Goal: Task Accomplishment & Management: Complete application form

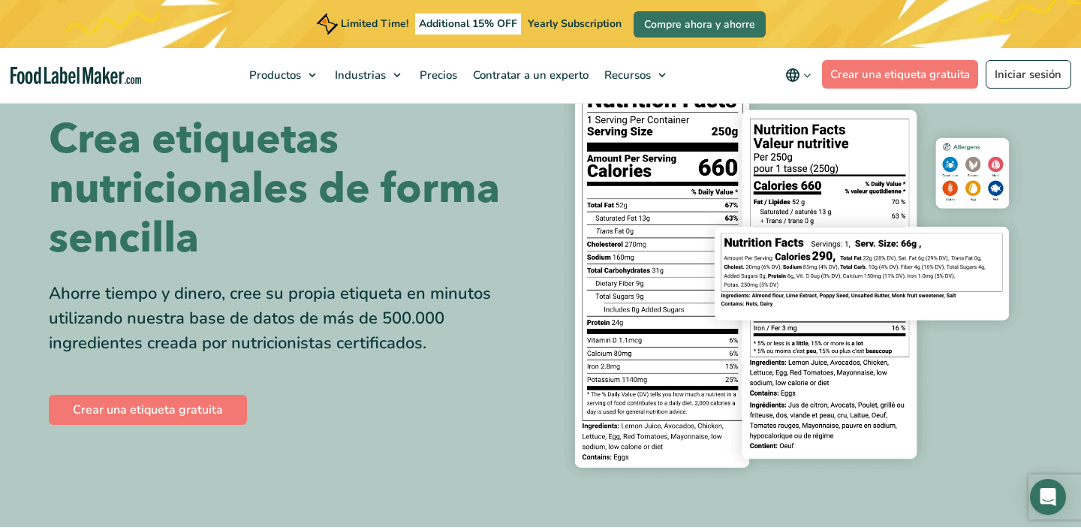
scroll to position [86, 0]
click at [197, 409] on link "Crear una etiqueta gratuita" at bounding box center [148, 410] width 198 height 30
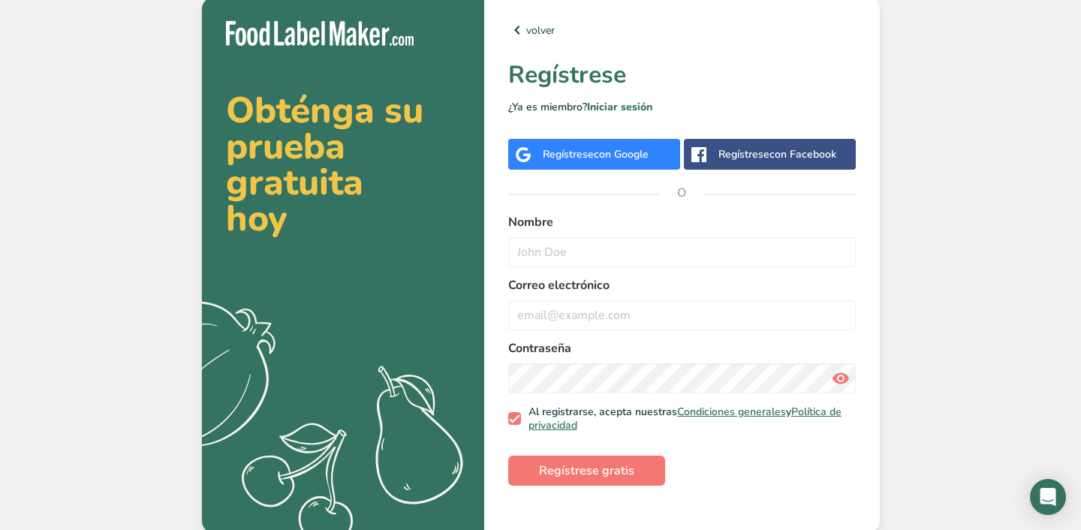
click at [582, 155] on div "Regístrese con Google" at bounding box center [596, 154] width 106 height 16
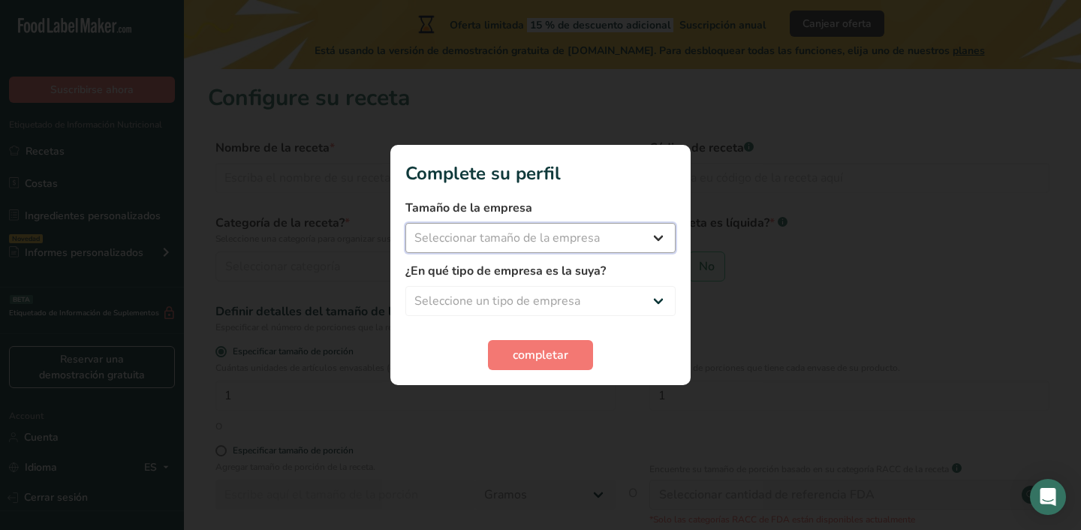
select select "1"
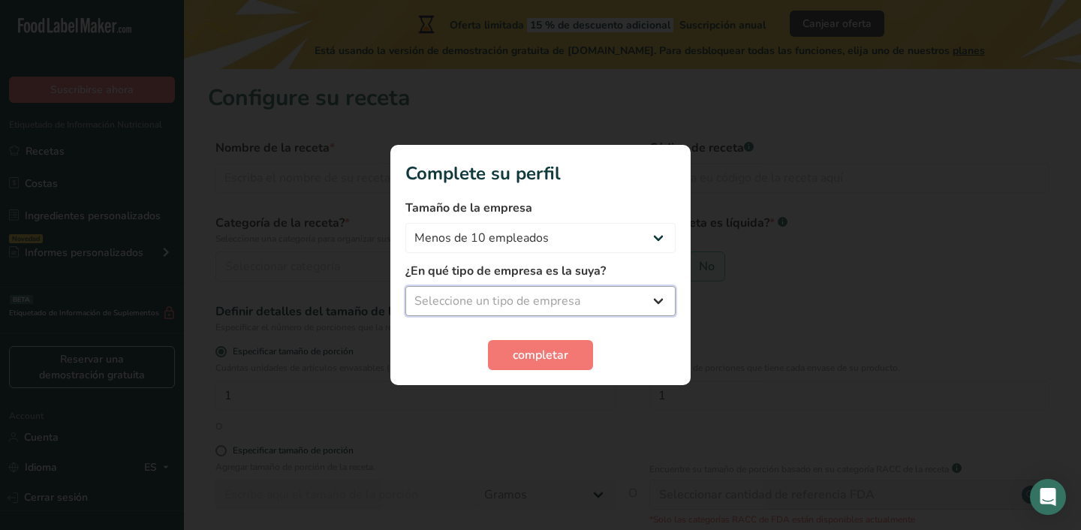
select select "3"
click at [558, 345] on button "completar" at bounding box center [540, 355] width 105 height 30
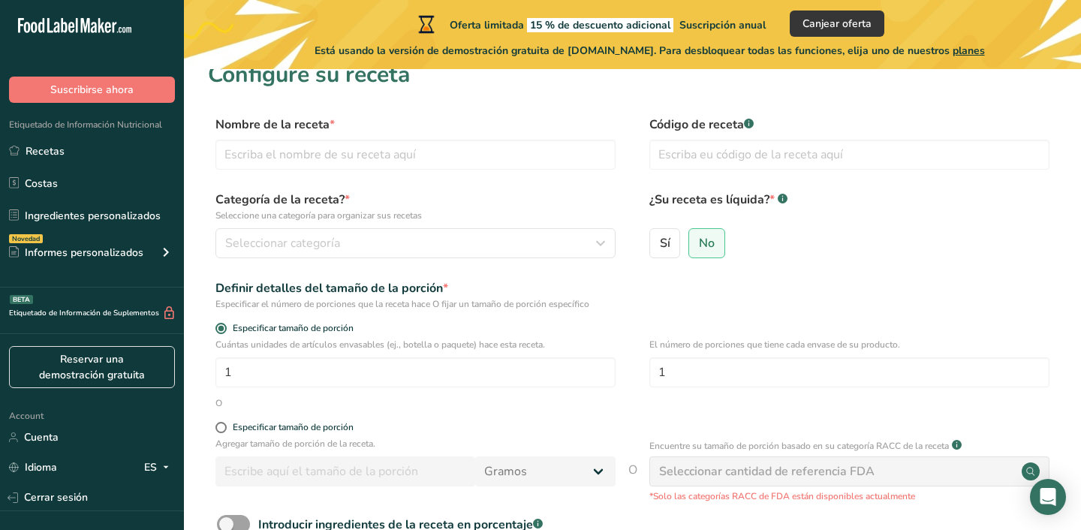
scroll to position [20, 0]
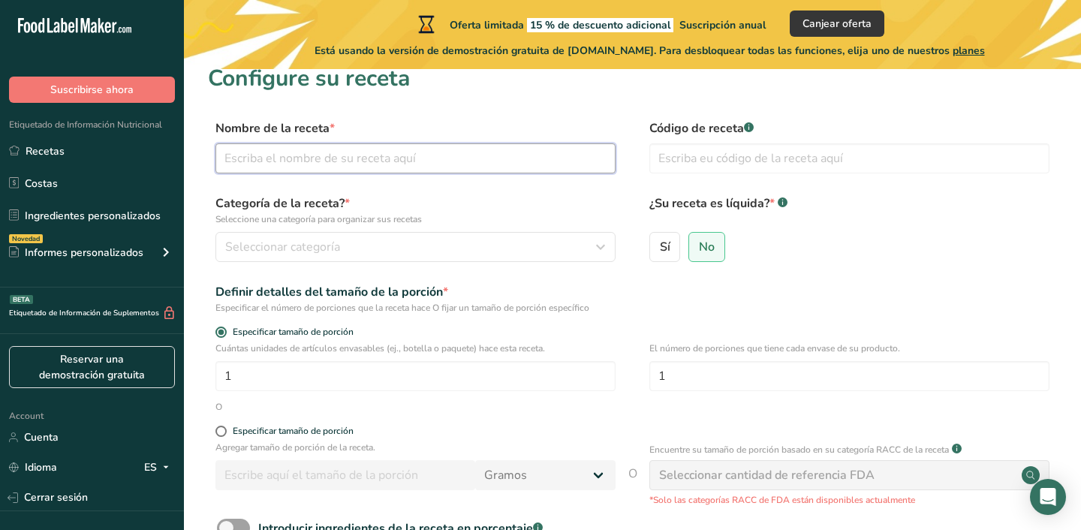
click at [496, 157] on input "text" at bounding box center [416, 158] width 400 height 30
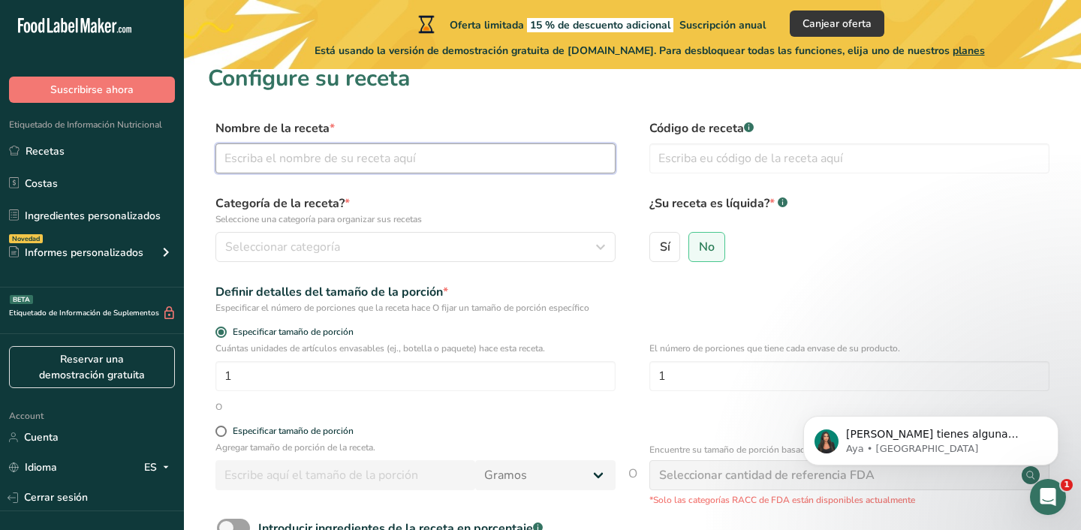
scroll to position [0, 0]
type input "Cacahuates"
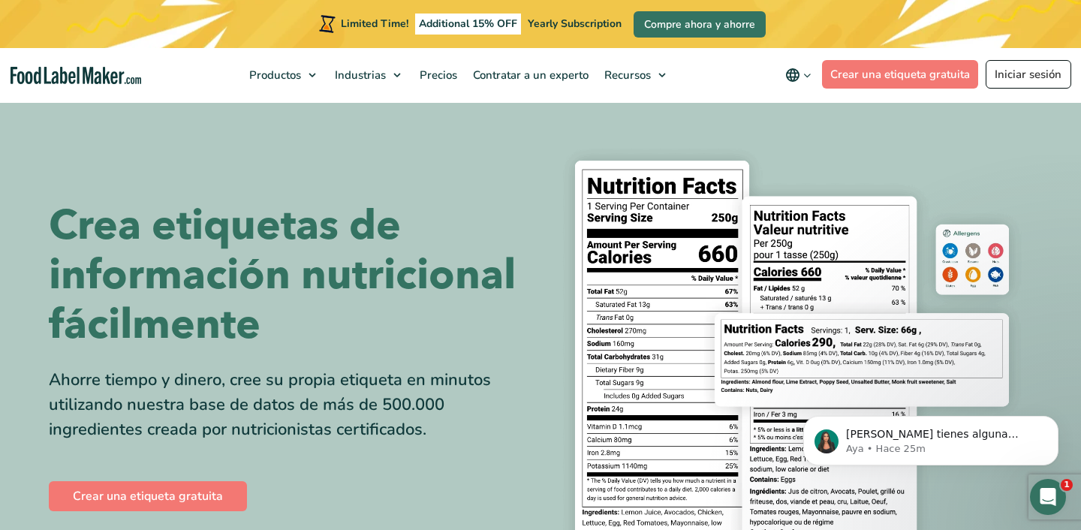
click at [1011, 83] on link "Iniciar sesión" at bounding box center [1029, 74] width 86 height 29
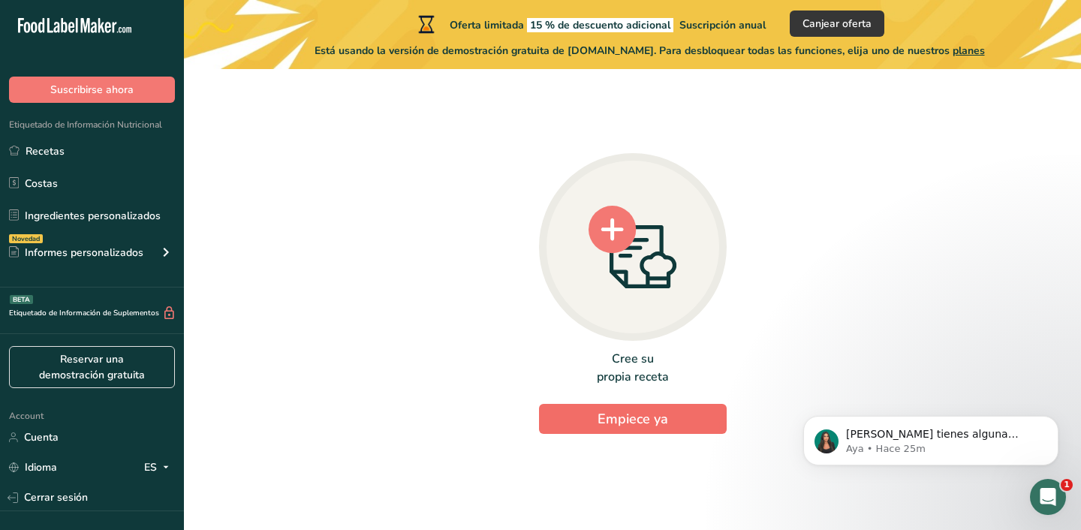
click at [674, 417] on button "Empiece ya" at bounding box center [633, 419] width 188 height 30
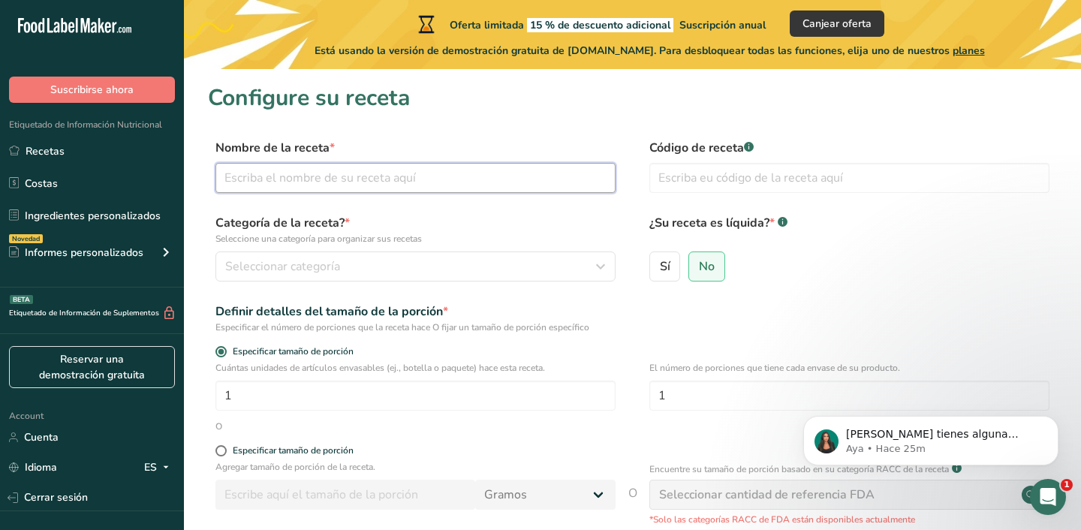
click at [423, 173] on input "text" at bounding box center [416, 178] width 400 height 30
click at [297, 180] on input "cacahuates enchilados" at bounding box center [416, 178] width 400 height 30
click at [231, 179] on input "cacahuates Enchilados" at bounding box center [416, 178] width 400 height 30
type input "Cacahuates Enchilados"
click at [255, 270] on span "Seleccionar categoría" at bounding box center [282, 267] width 115 height 18
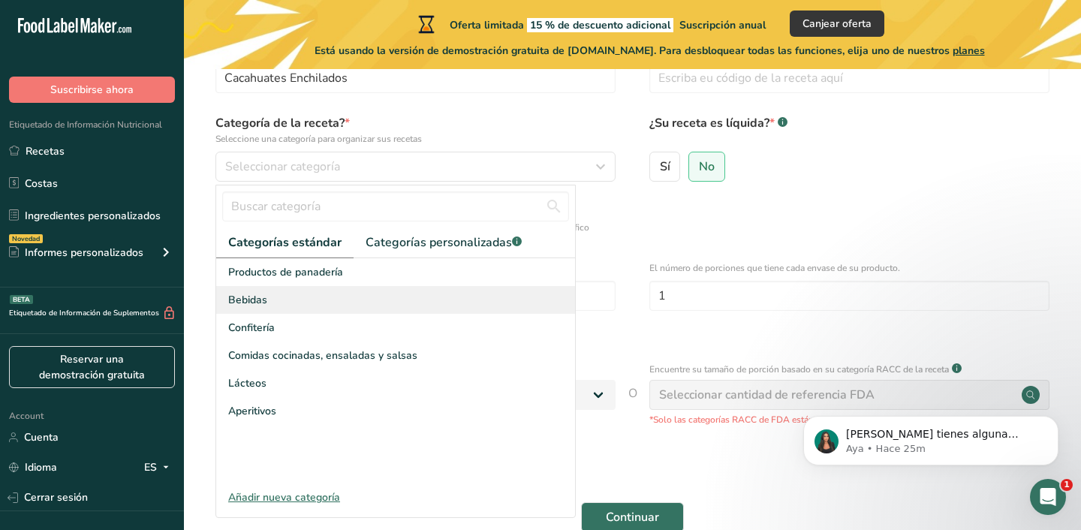
scroll to position [103, 0]
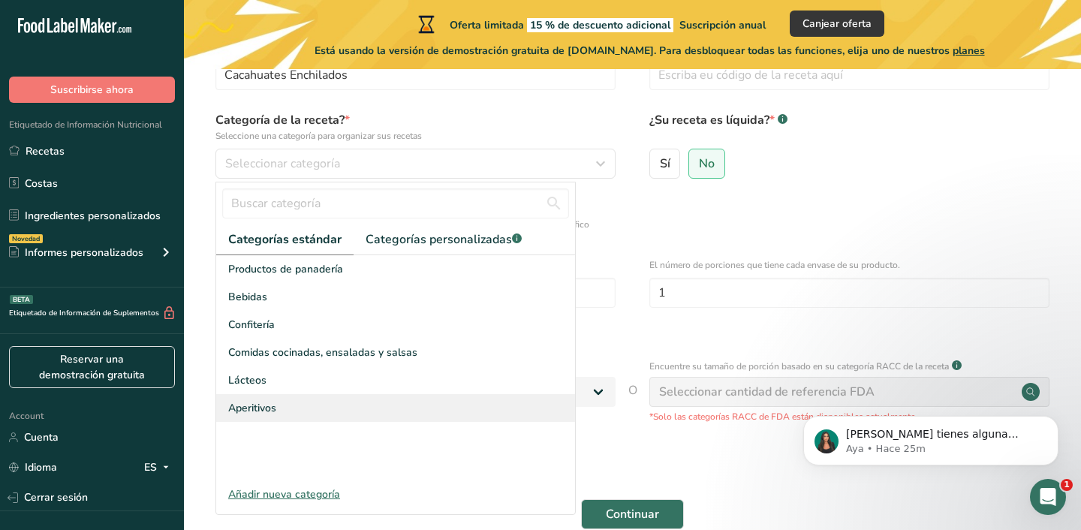
click at [281, 413] on div "Aperitivos" at bounding box center [395, 408] width 359 height 28
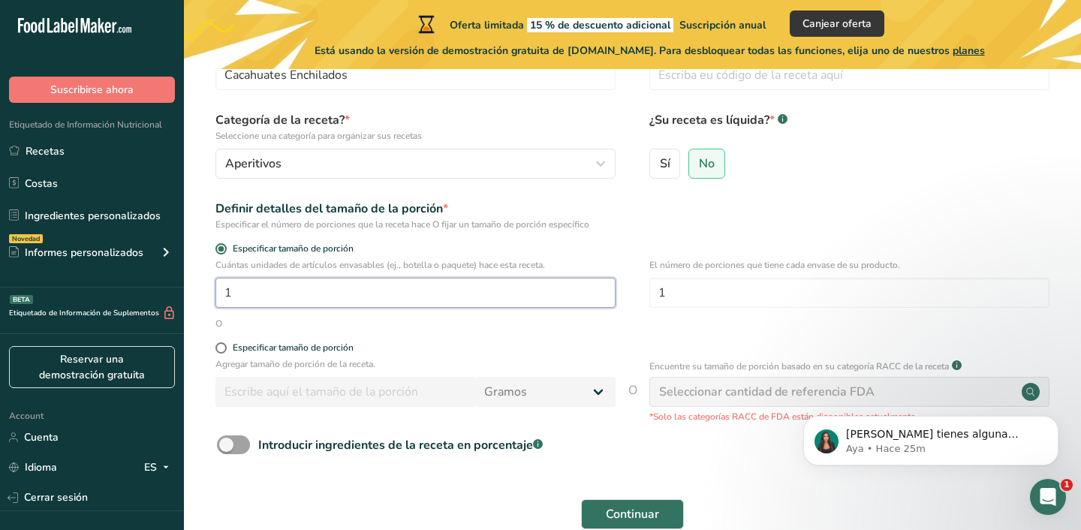
click at [296, 290] on input "1" at bounding box center [416, 293] width 400 height 30
click at [223, 348] on span at bounding box center [221, 347] width 11 height 11
click at [223, 348] on input "Especificar tamaño de porción" at bounding box center [221, 348] width 10 height 10
radio input "true"
radio input "false"
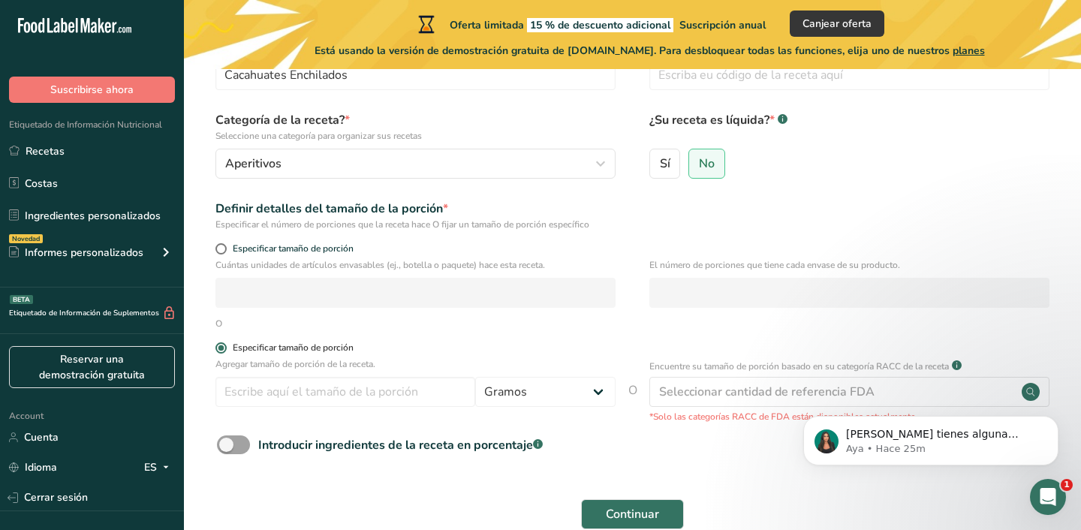
click at [223, 348] on span at bounding box center [221, 347] width 11 height 11
click at [223, 348] on input "Especificar tamaño de porción" at bounding box center [221, 348] width 10 height 10
click at [404, 397] on input "number" at bounding box center [346, 392] width 260 height 30
click at [221, 245] on span at bounding box center [221, 248] width 11 height 11
click at [221, 245] on input "Especificar tamaño de porción" at bounding box center [221, 249] width 10 height 10
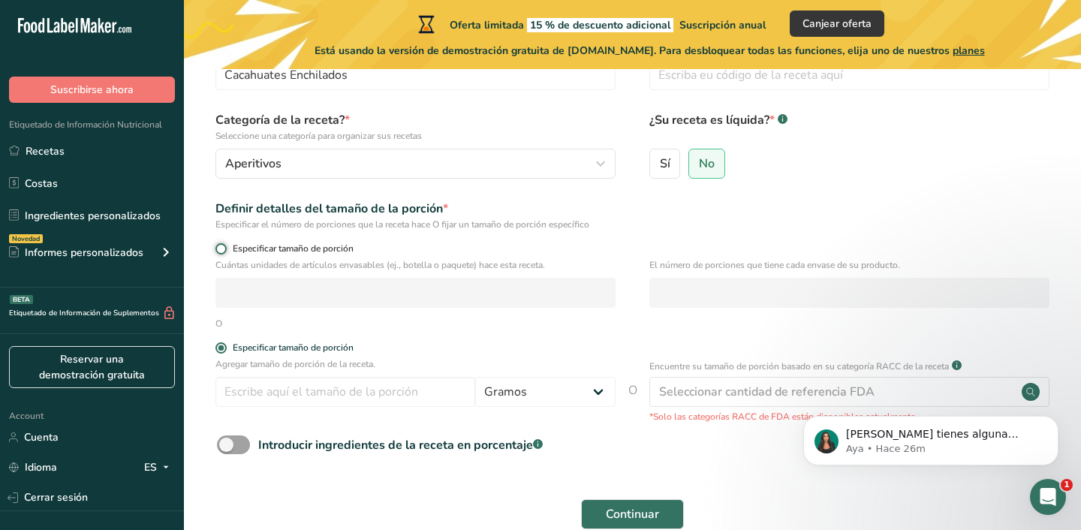
radio input "true"
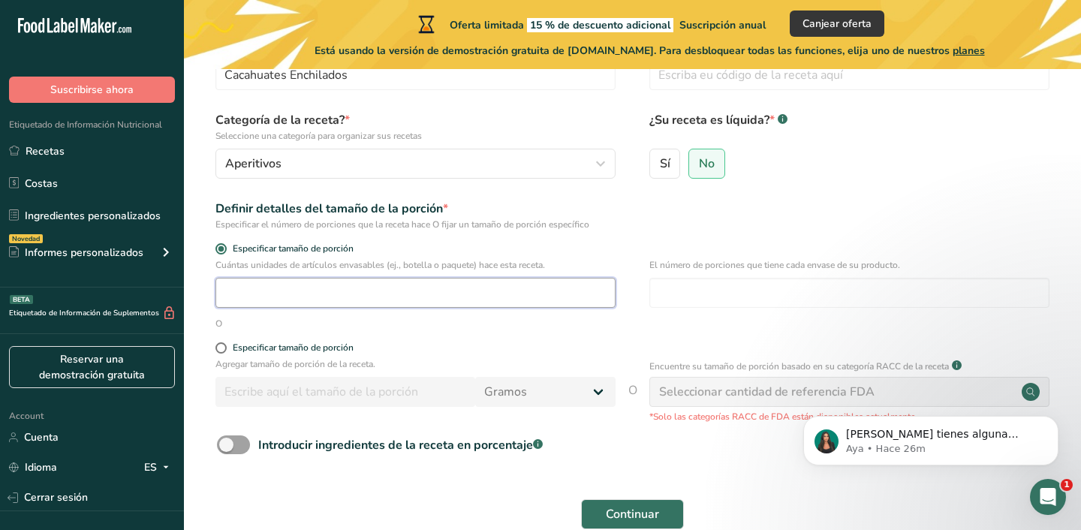
click at [252, 297] on input "number" at bounding box center [416, 293] width 400 height 30
click at [225, 347] on span at bounding box center [221, 347] width 11 height 11
click at [225, 347] on input "Especificar tamaño de porción" at bounding box center [221, 348] width 10 height 10
radio input "true"
radio input "false"
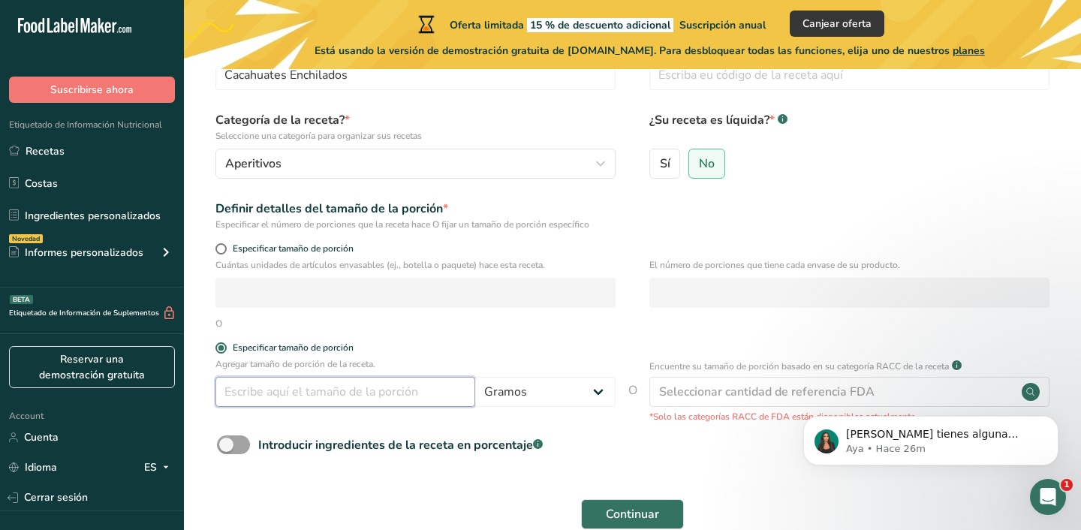
click at [279, 388] on input "number" at bounding box center [346, 392] width 260 height 30
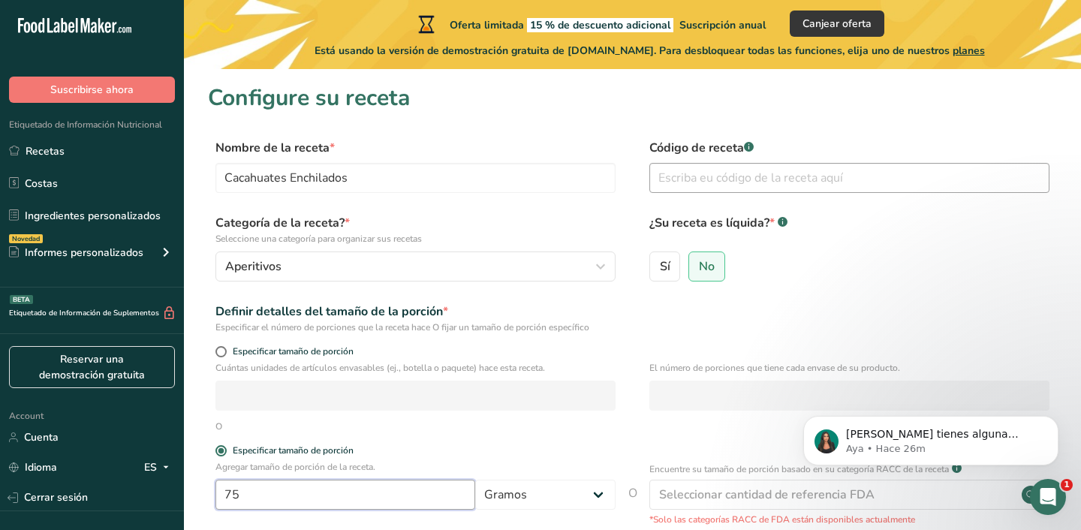
scroll to position [0, 0]
type input "75"
click at [719, 184] on input "text" at bounding box center [850, 178] width 400 height 30
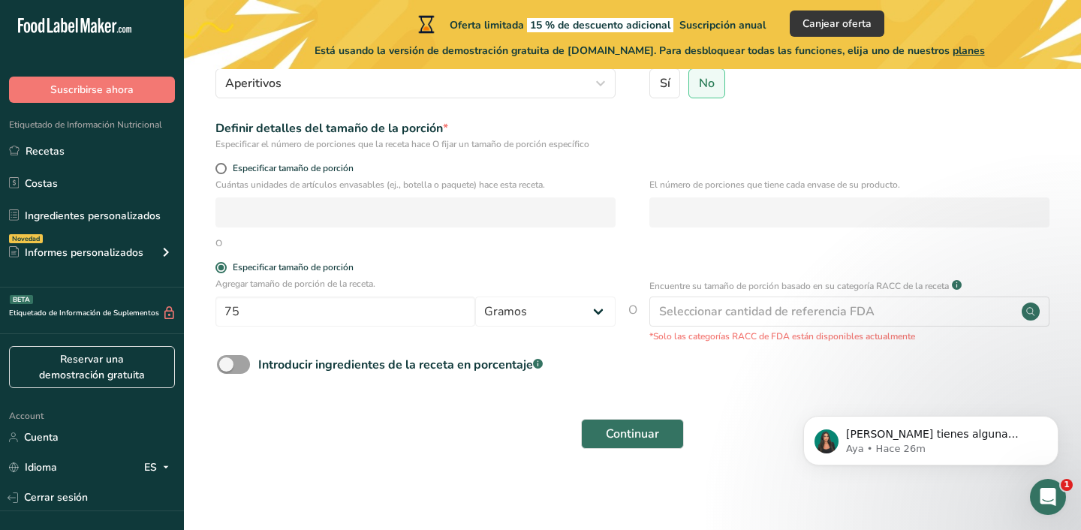
scroll to position [182, 0]
type input "Cacahuate"
click at [626, 427] on span "Continuar" at bounding box center [632, 435] width 53 height 18
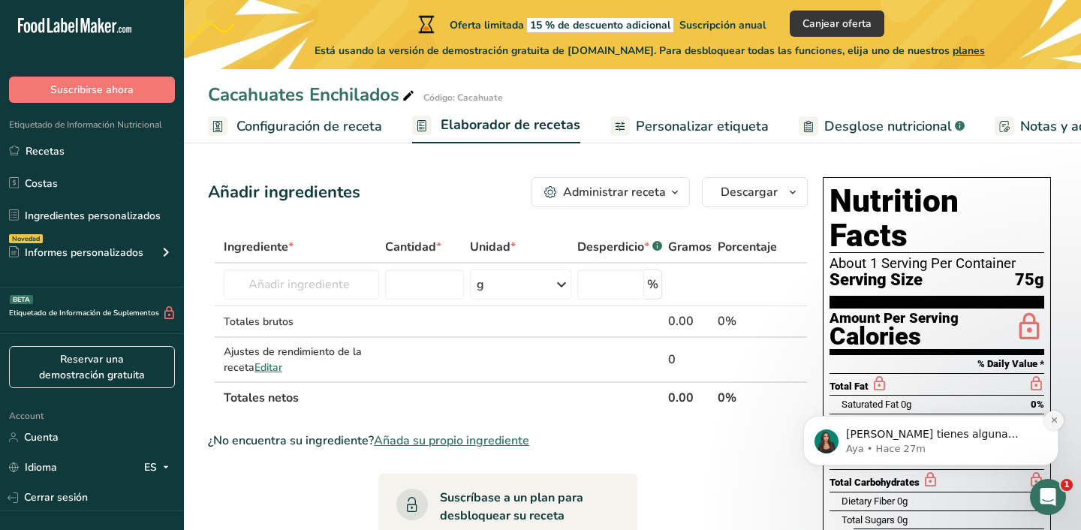
click at [1051, 421] on icon "Dismiss notification" at bounding box center [1055, 420] width 8 height 8
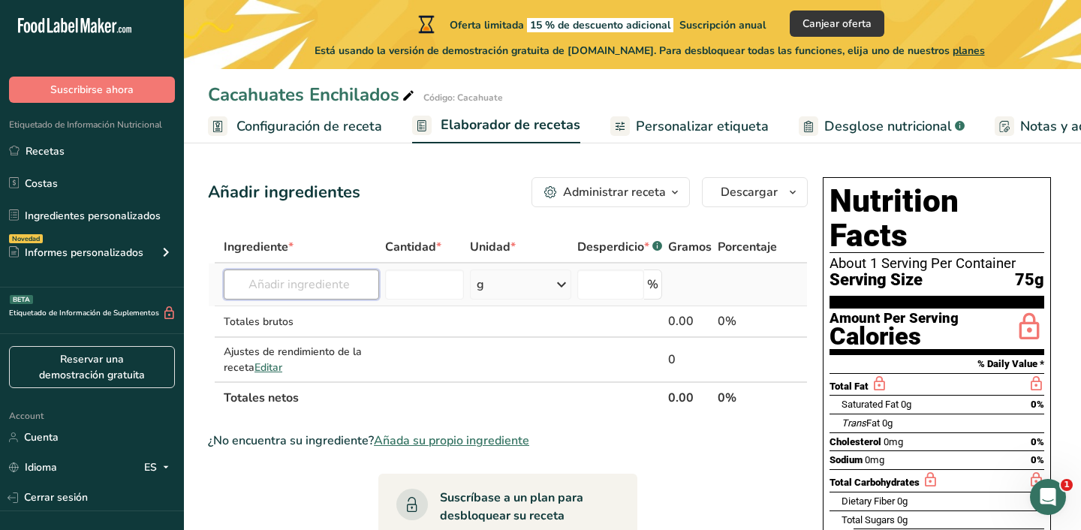
click at [334, 293] on input "text" at bounding box center [301, 285] width 155 height 30
type input "cacahuete na"
click at [329, 339] on div "Añada su propio ingrediente" at bounding box center [301, 340] width 131 height 16
